Goal: Navigation & Orientation: Find specific page/section

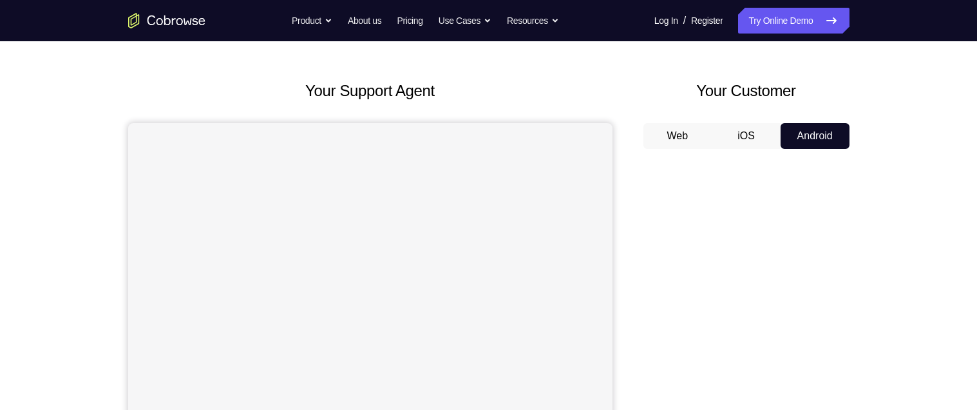
scroll to position [96, 0]
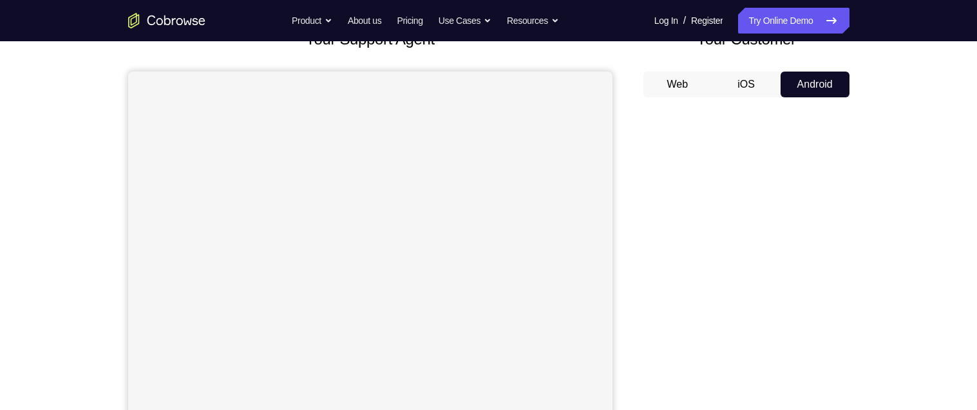
click at [965, 227] on div "Your Support Agent Your Customer Web iOS Android Next Steps We’d be happy to gi…" at bounding box center [488, 370] width 977 height 850
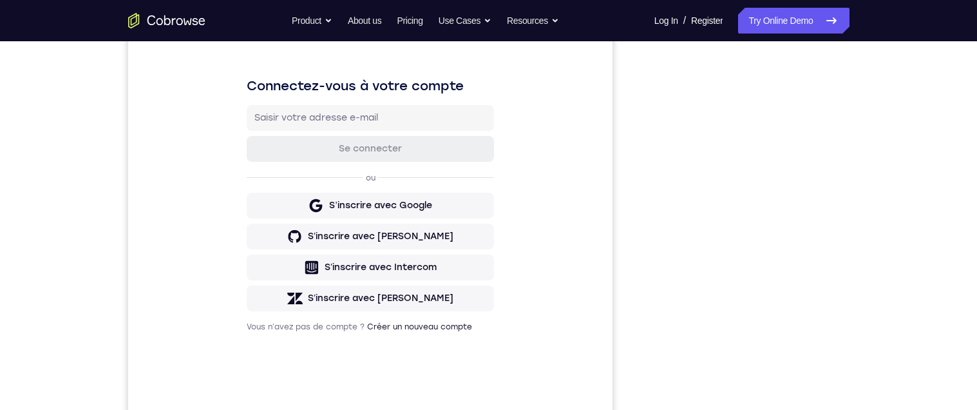
scroll to position [173, 0]
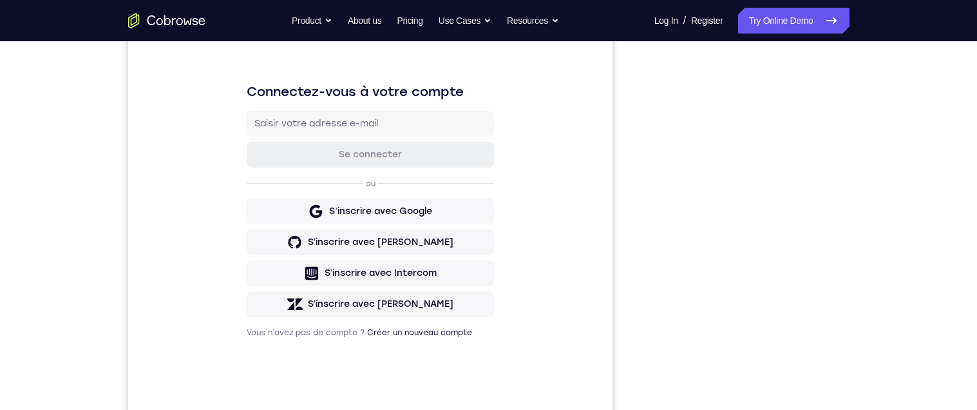
click at [881, 227] on div "Your Support Agent Your Customer Web iOS Android Next Steps We’d be happy to gi…" at bounding box center [489, 293] width 825 height 850
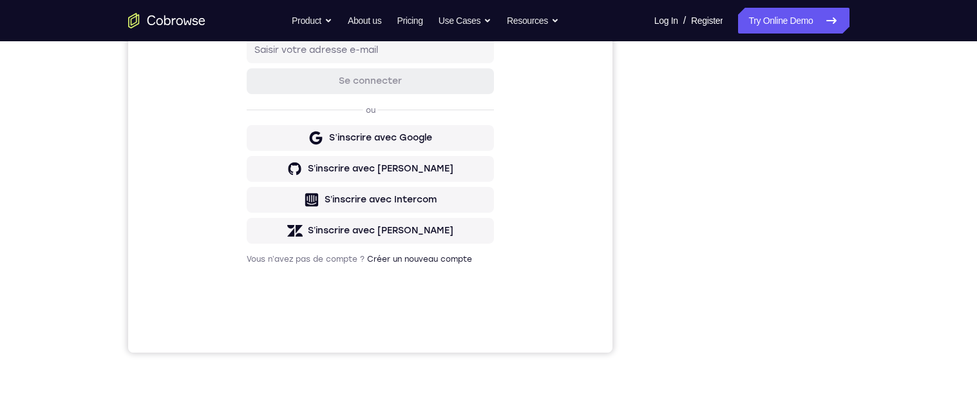
scroll to position [210, 0]
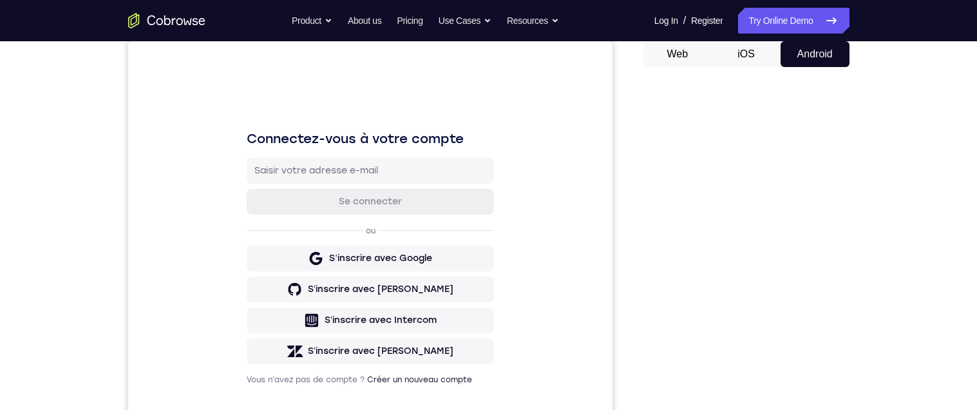
click at [883, 170] on div "Your Support Agent Your Customer Web iOS Android Next Steps We’d be happy to gi…" at bounding box center [489, 340] width 825 height 850
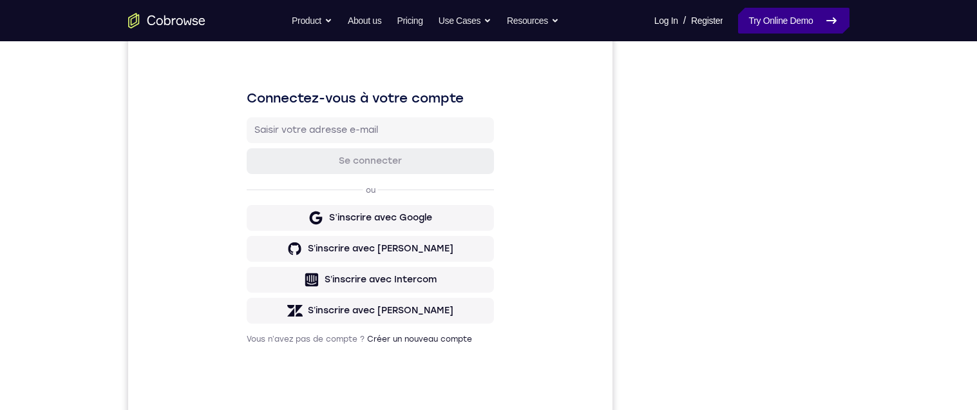
scroll to position [164, 0]
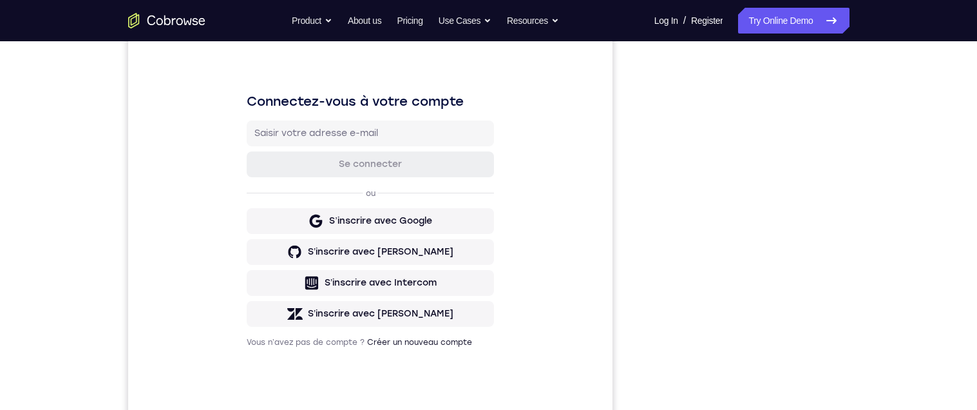
click at [923, 244] on div "Your Support Agent Your Customer Web iOS Android Next Steps We’d be happy to gi…" at bounding box center [488, 303] width 977 height 850
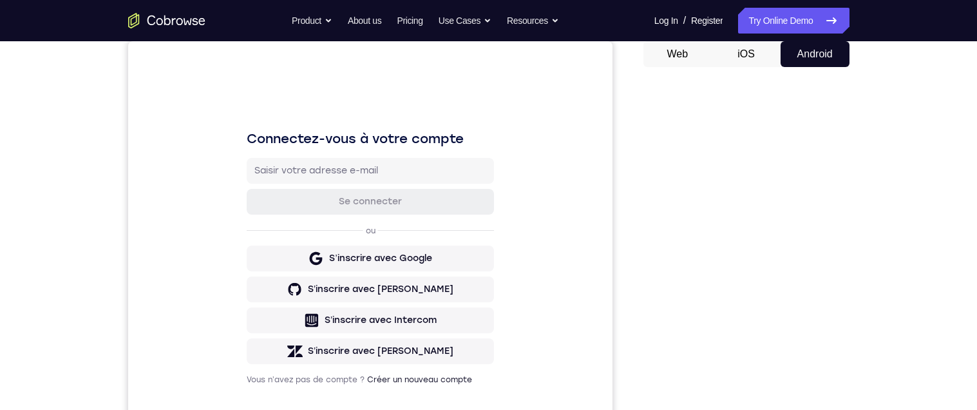
scroll to position [0, 0]
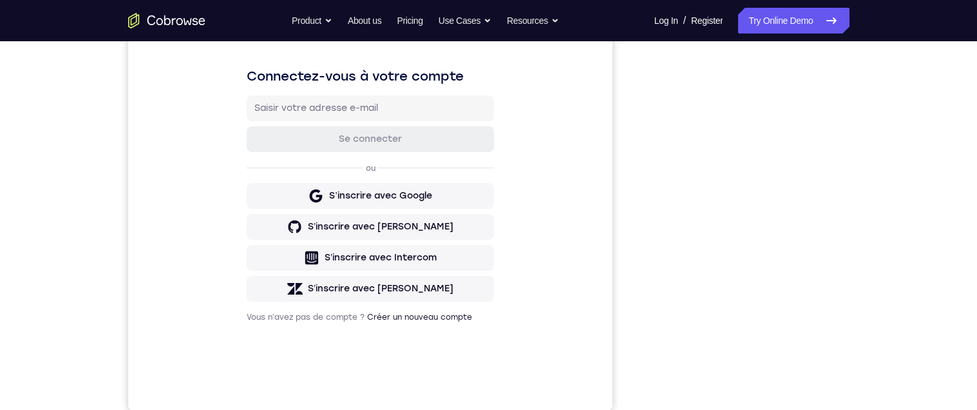
scroll to position [186, 0]
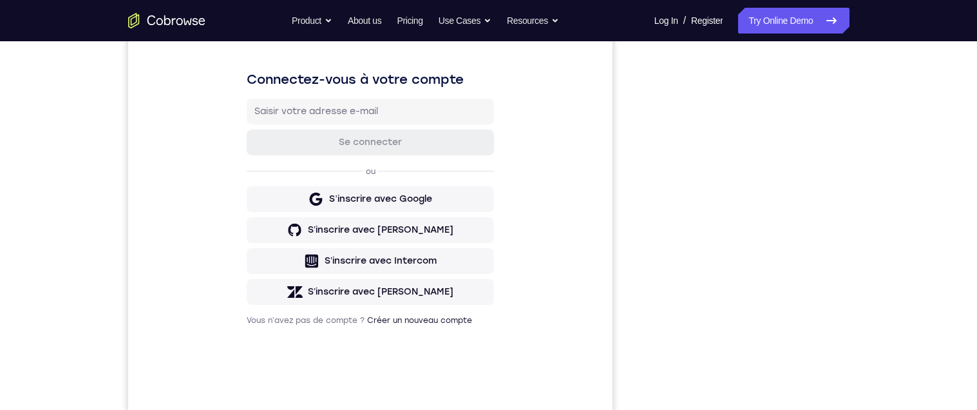
click at [888, 244] on div "Your Support Agent Your Customer Web iOS Android Next Steps We’d be happy to gi…" at bounding box center [489, 281] width 825 height 850
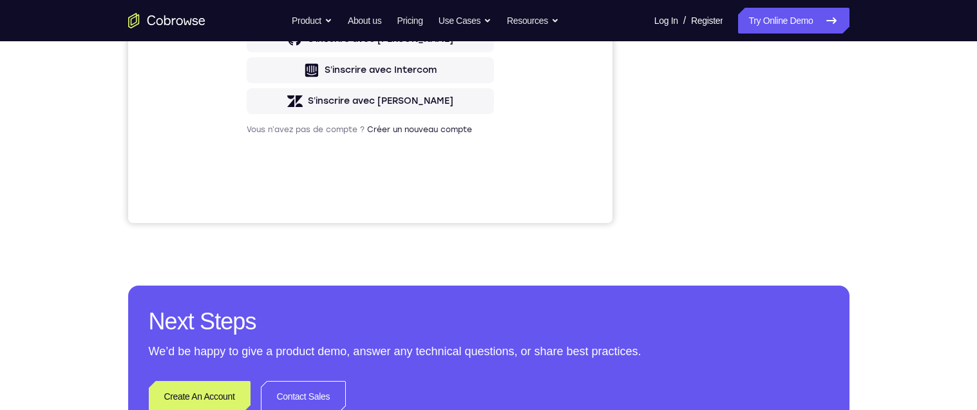
scroll to position [0, 0]
